Goal: Find specific page/section: Find specific page/section

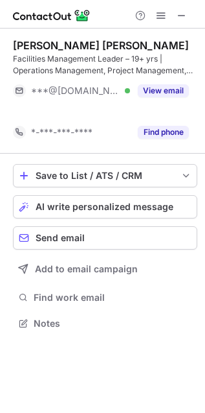
scroll to position [6, 6]
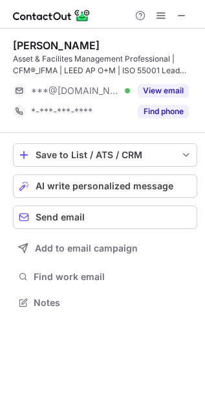
scroll to position [6, 6]
